Goal: Information Seeking & Learning: Learn about a topic

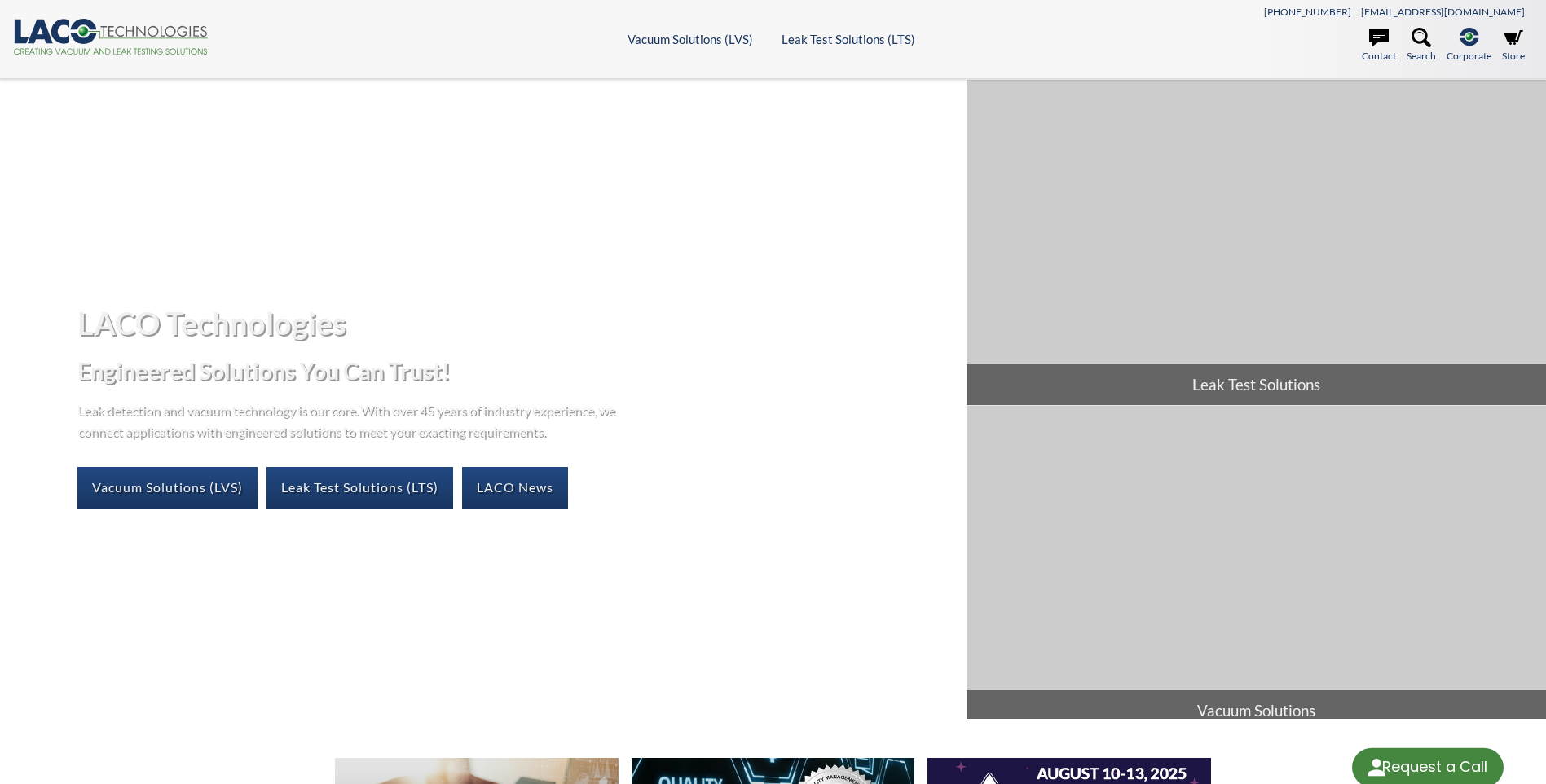
select select "Language Translate Widget"
click at [1424, 41] on icon at bounding box center [1420, 37] width 19 height 19
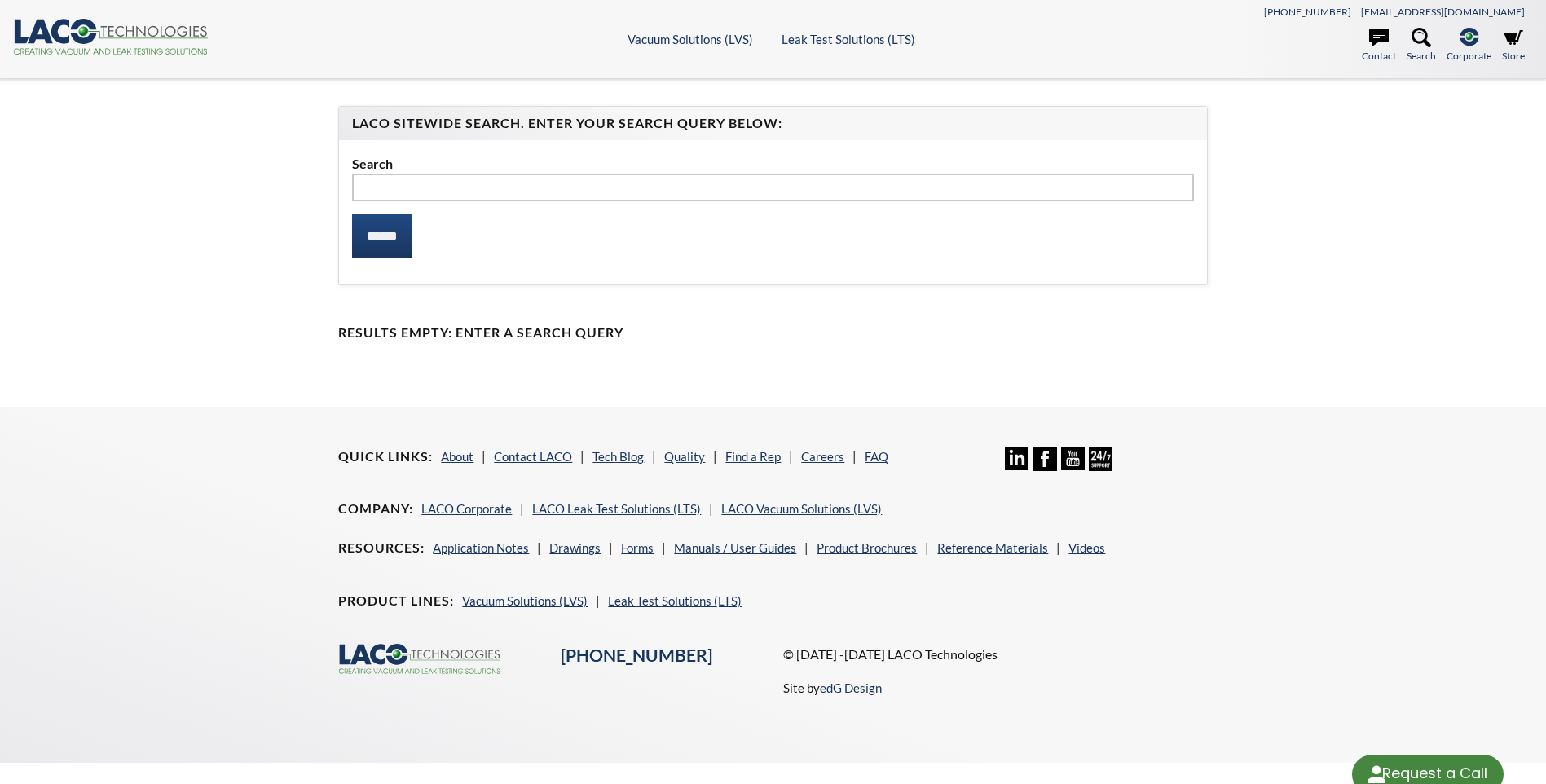
type input "*"
select select "Language Translate Widget"
type input "*****"
click at [352, 214] on input "******" at bounding box center [381, 236] width 60 height 44
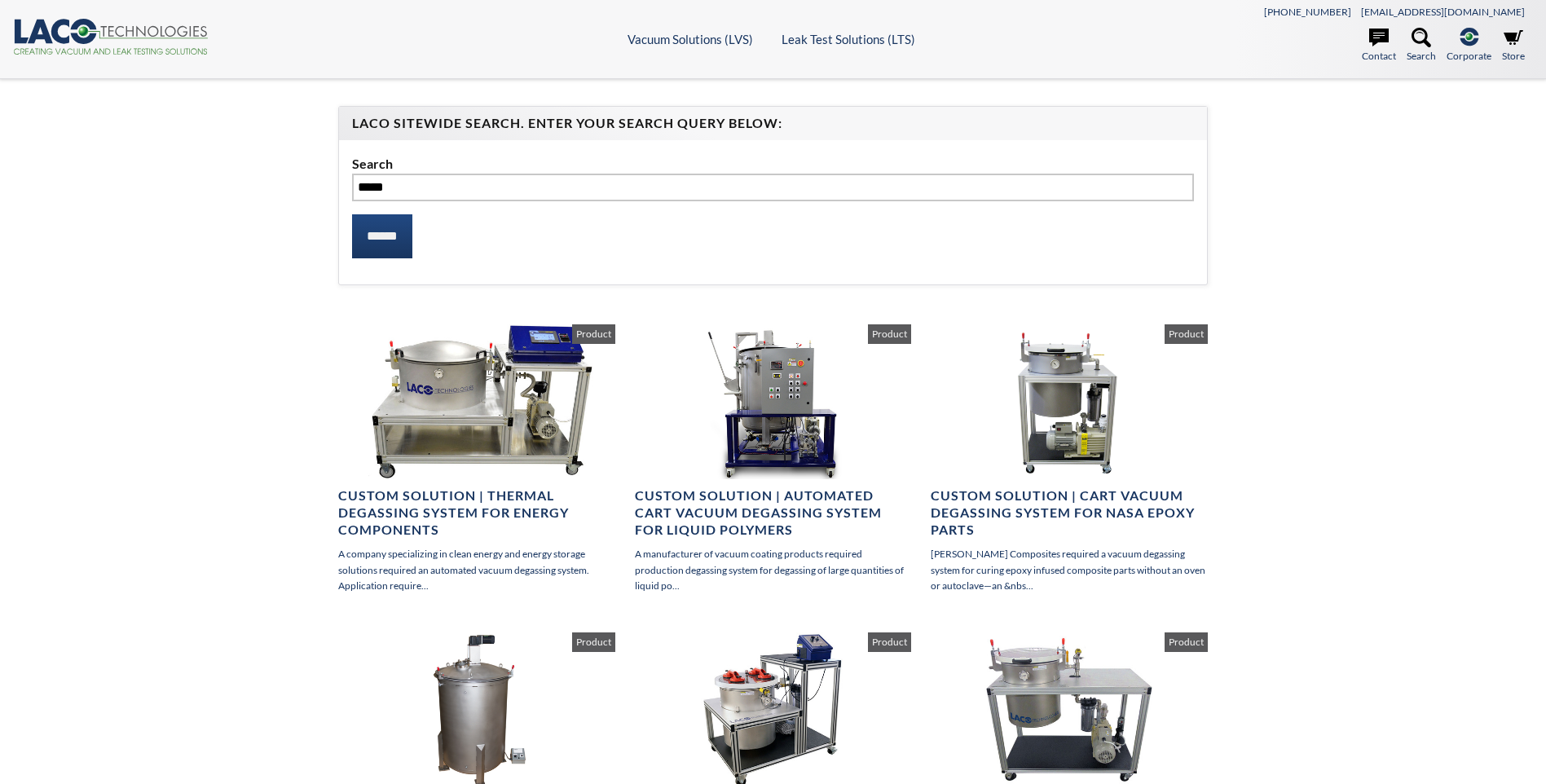
select select "Language Translate Widget"
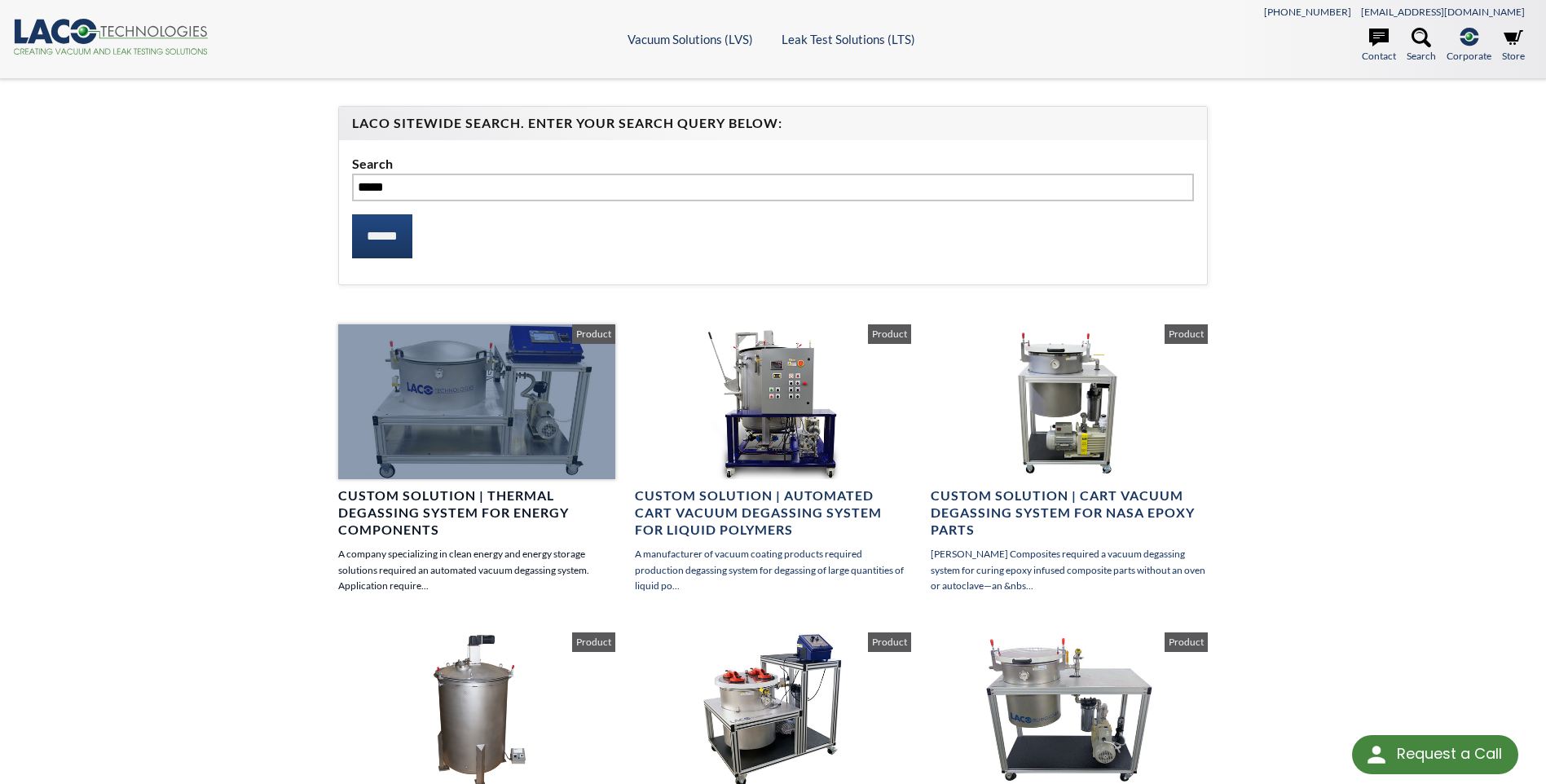
click at [399, 380] on div at bounding box center [476, 402] width 276 height 155
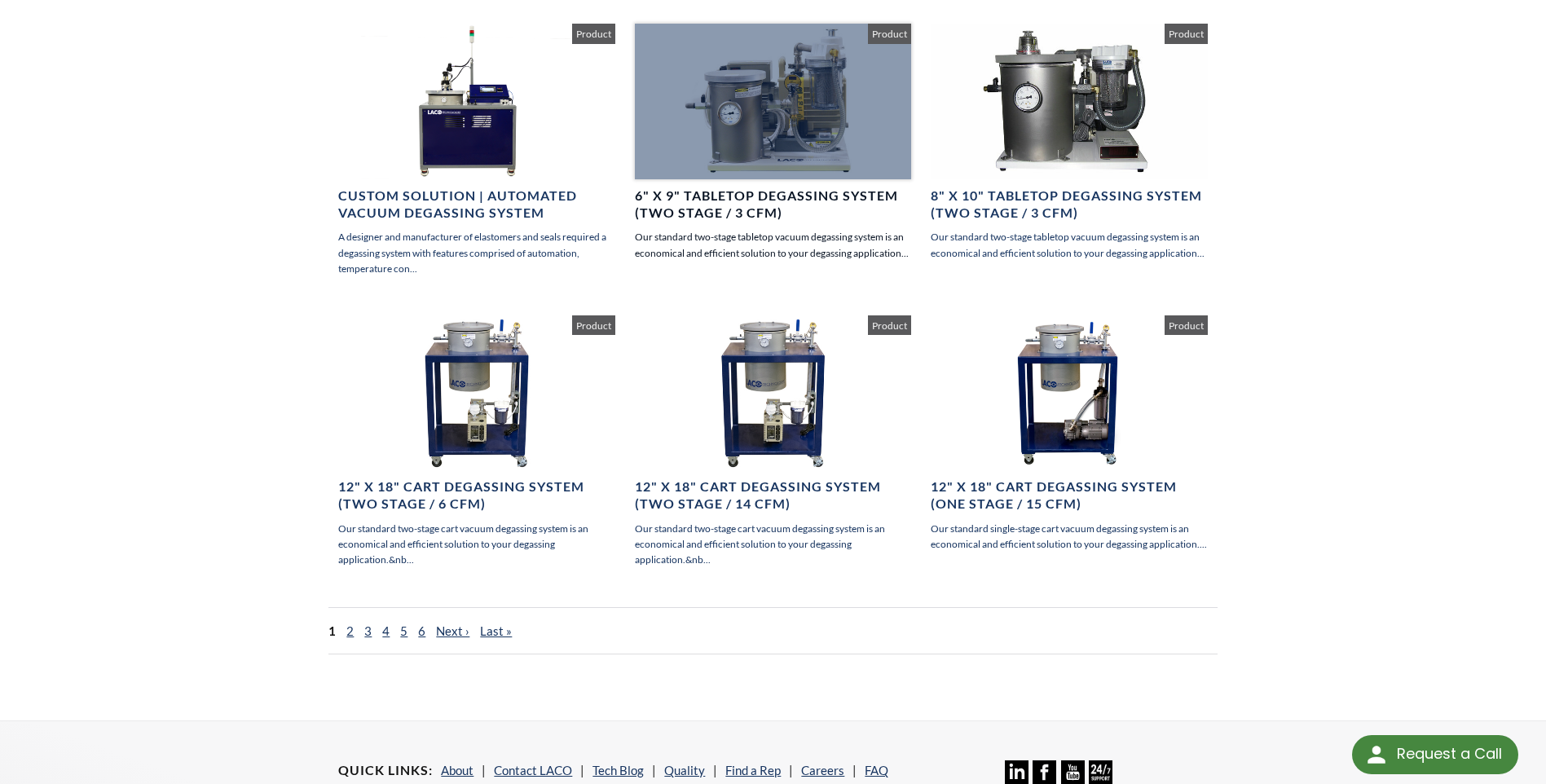
scroll to position [978, 0]
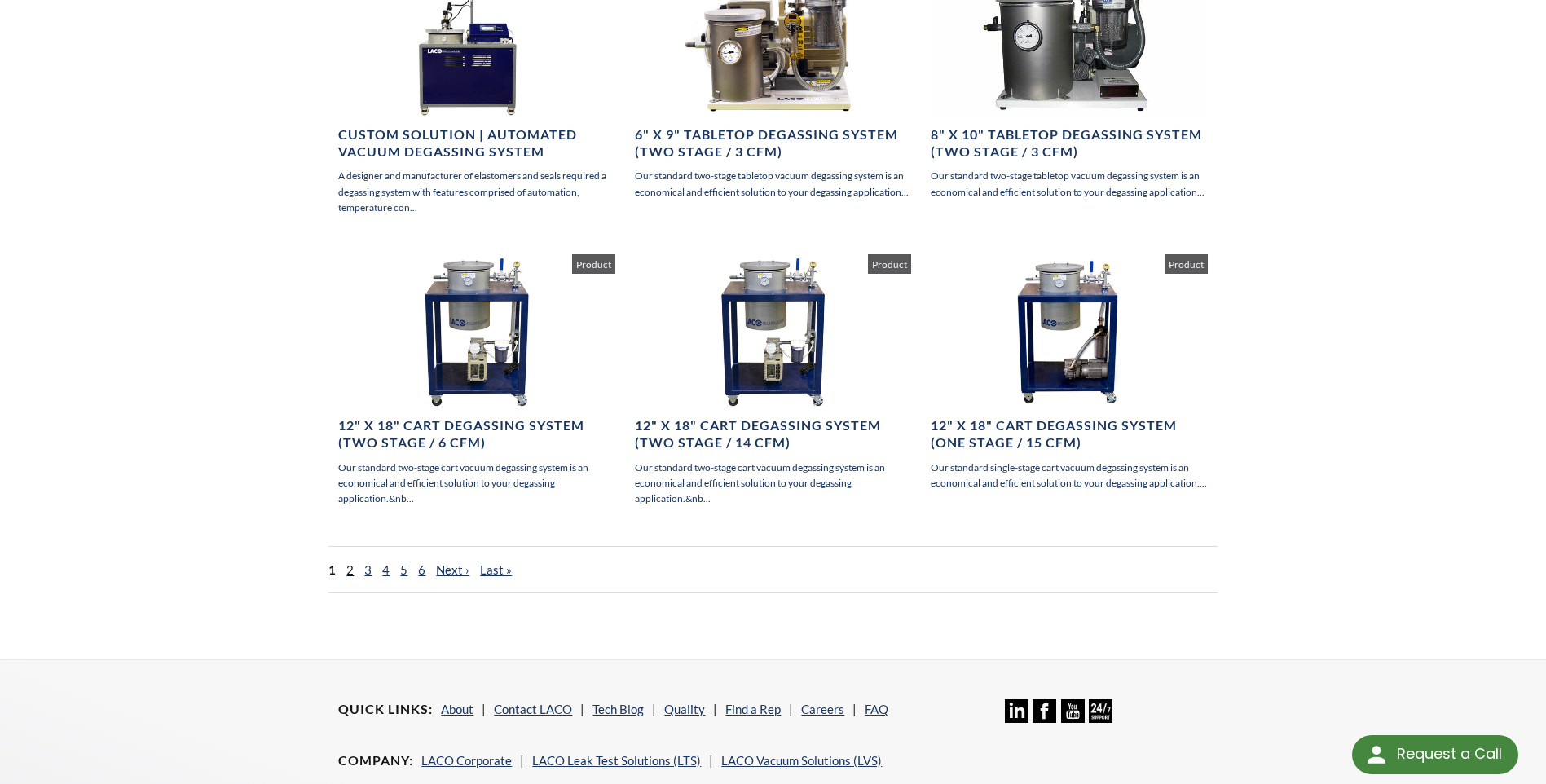
click at [351, 568] on link "2" at bounding box center [350, 570] width 7 height 15
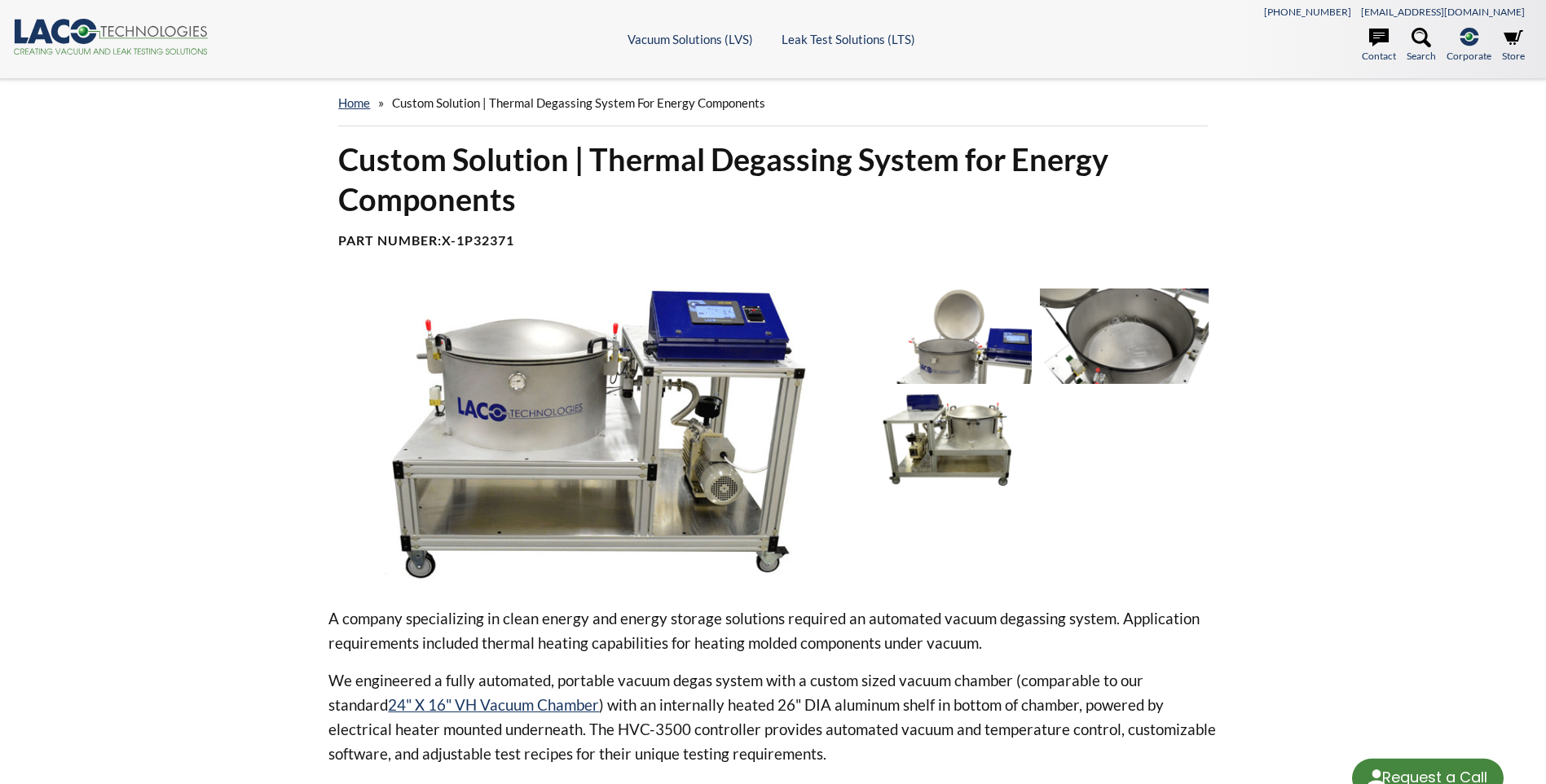
select select "Language Translate Widget"
click at [1106, 355] on img at bounding box center [1124, 335] width 169 height 95
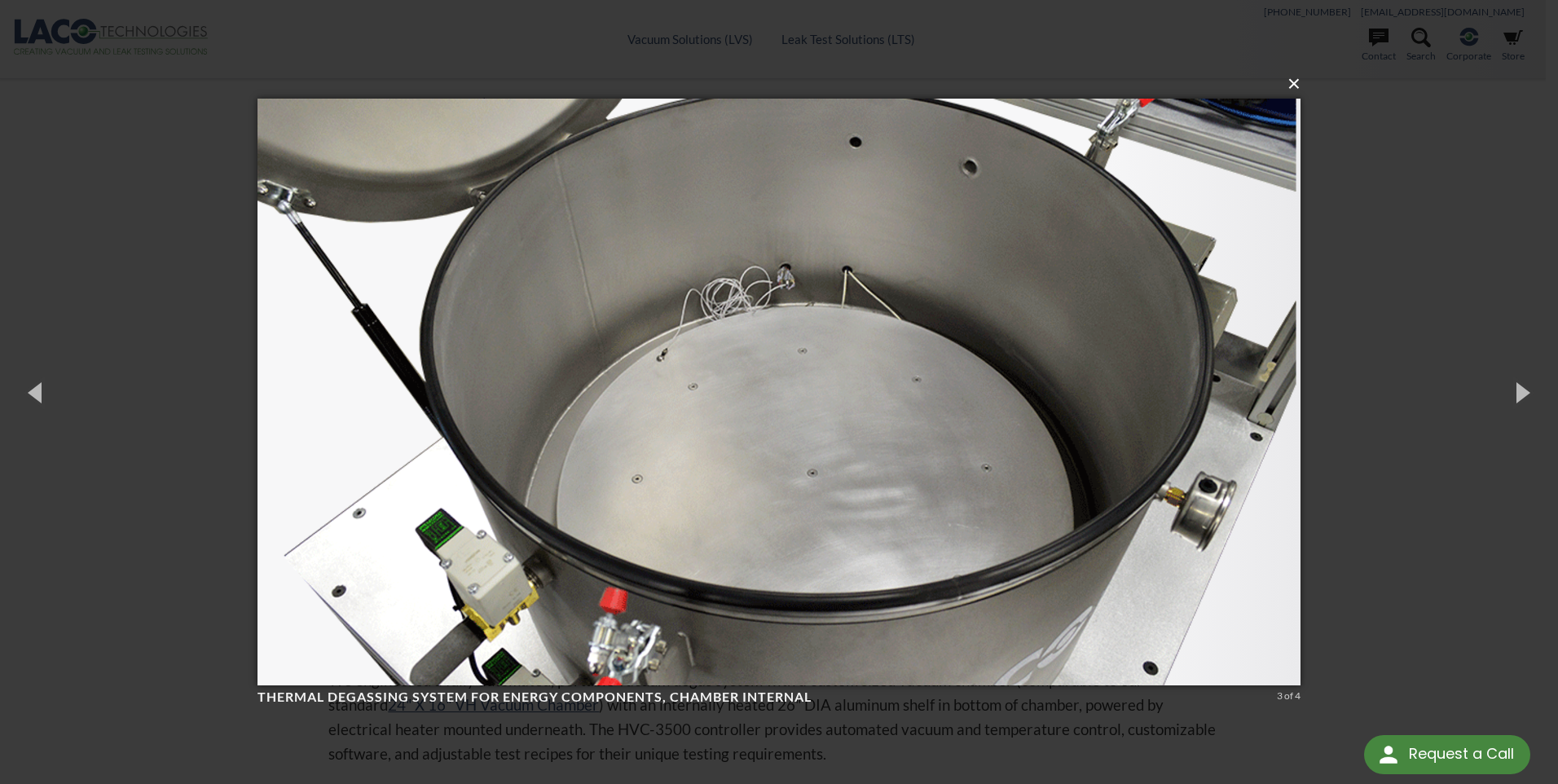
click at [1297, 91] on button "×" at bounding box center [783, 83] width 1043 height 36
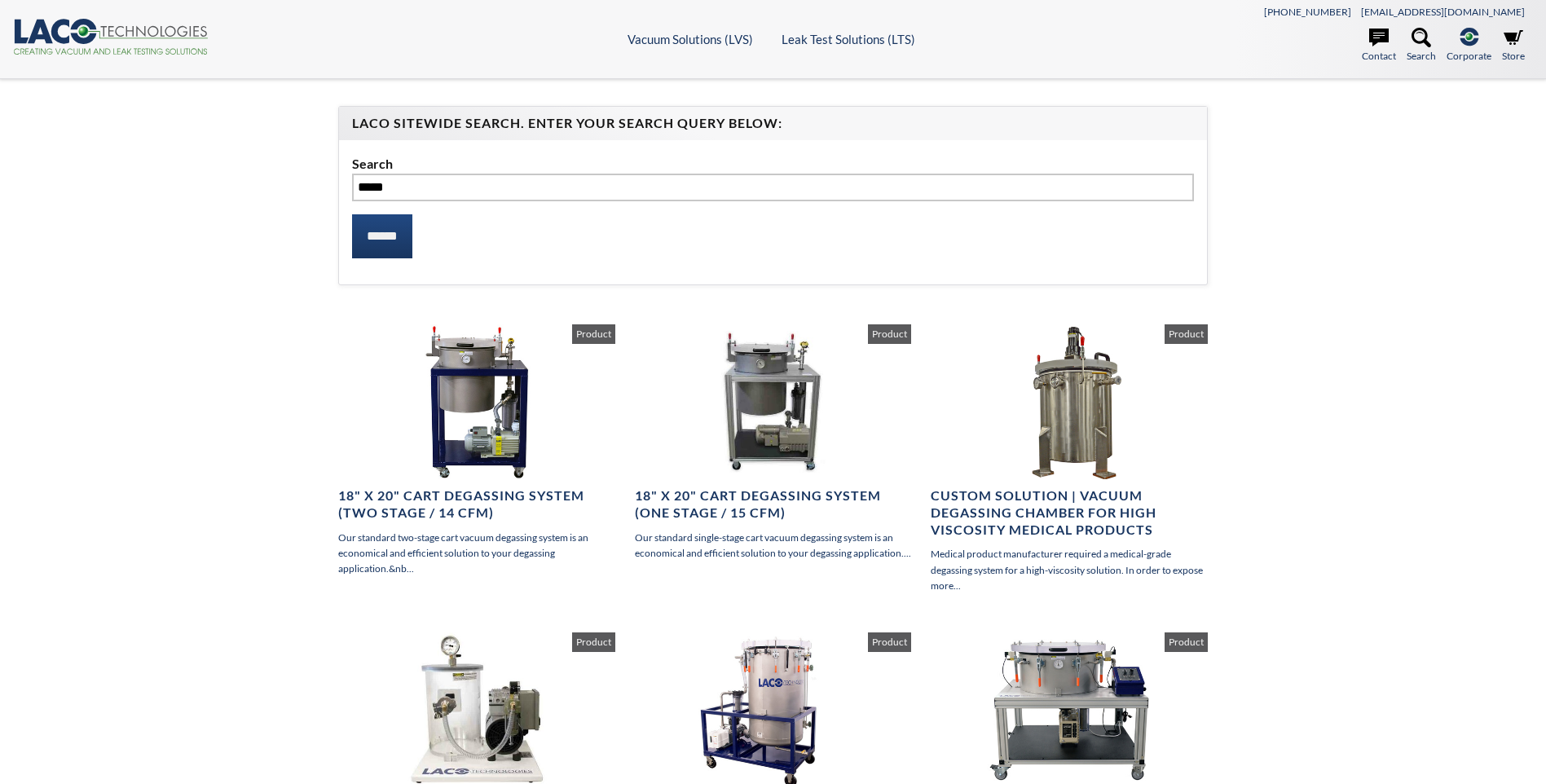
select select "Language Translate Widget"
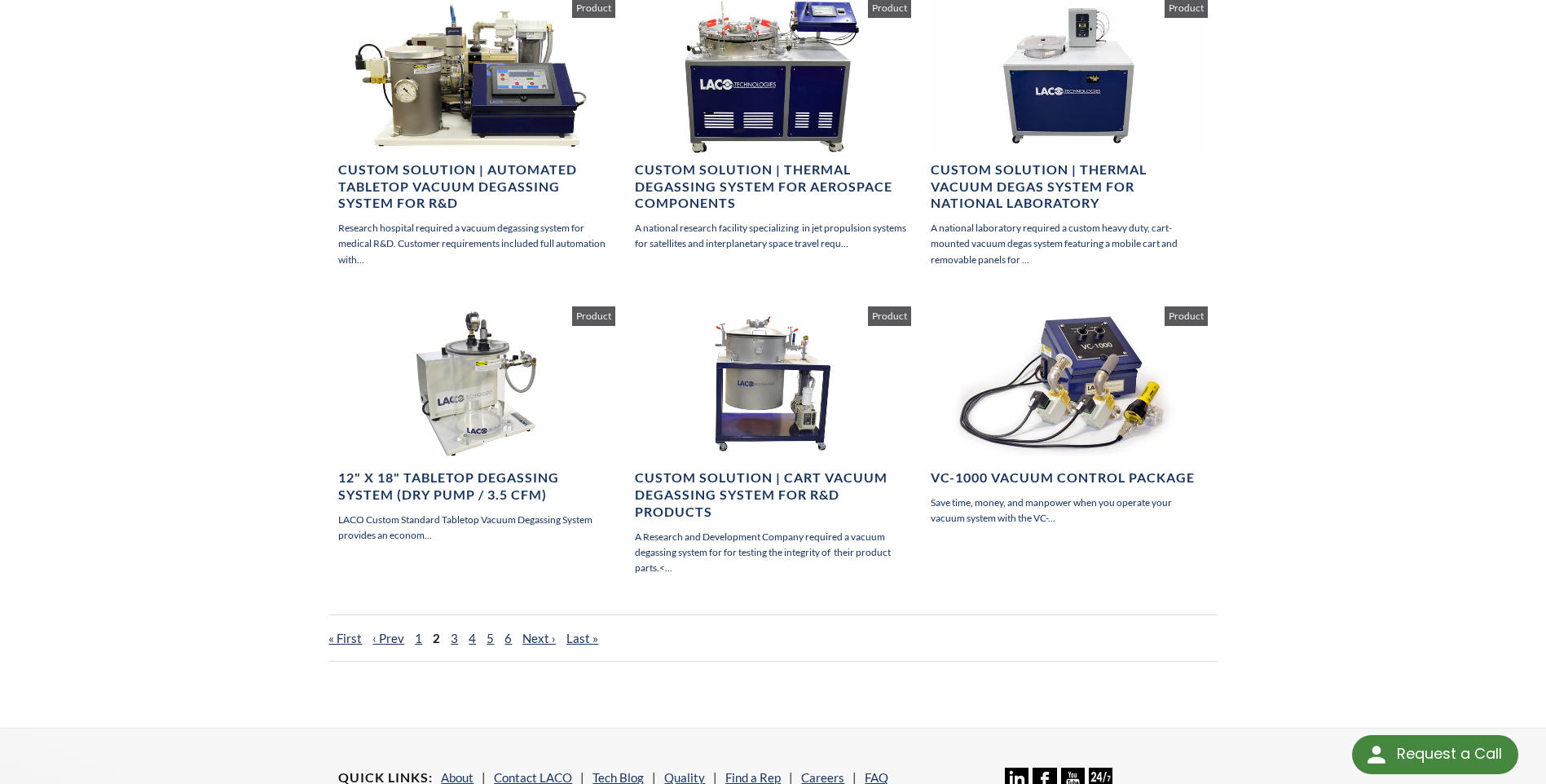
scroll to position [1140, 0]
